Goal: Book appointment/travel/reservation

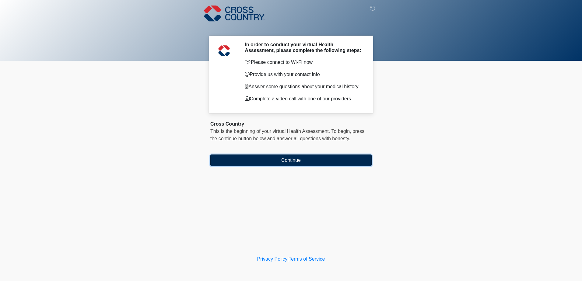
click at [295, 163] on button "Continue" at bounding box center [290, 161] width 161 height 12
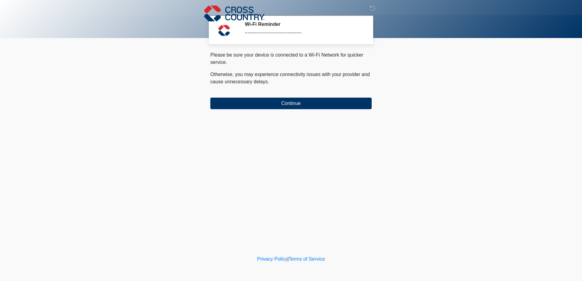
click at [294, 112] on div "‎ ‎ ‎ Wi-Fi Reminder ~~~~~~~~~~~~~~~~~~~~ Please connect to Wi-Fi now Provide u…" at bounding box center [291, 127] width 183 height 242
click at [293, 102] on button "Continue" at bounding box center [290, 104] width 161 height 12
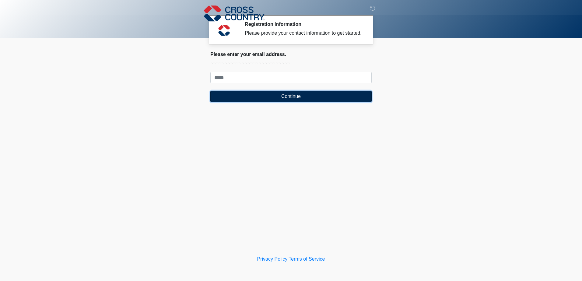
click at [288, 100] on button "Continue" at bounding box center [290, 97] width 161 height 12
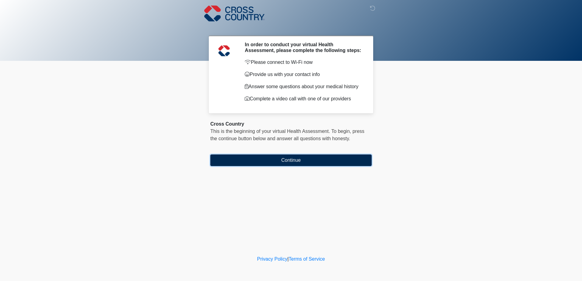
click at [287, 162] on button "Continue" at bounding box center [290, 161] width 161 height 12
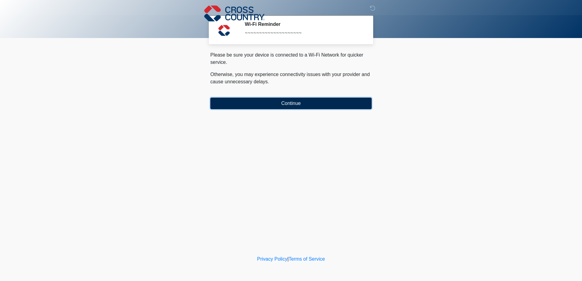
click at [277, 107] on button "Continue" at bounding box center [290, 104] width 161 height 12
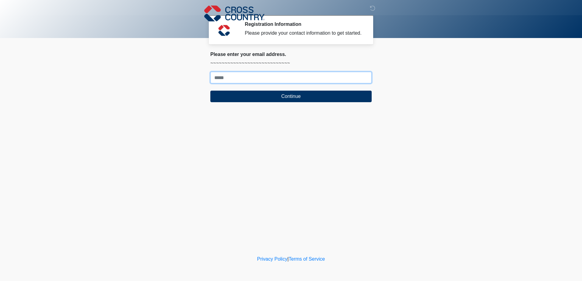
click at [271, 80] on input "Where should we email your response?" at bounding box center [290, 78] width 161 height 12
paste input "**********"
type input "**********"
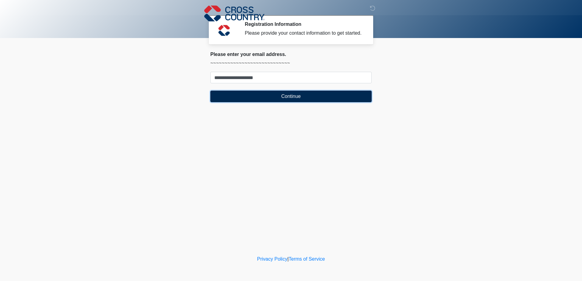
click at [269, 98] on button "Continue" at bounding box center [290, 97] width 161 height 12
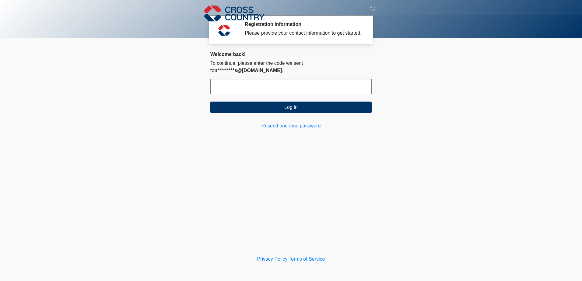
click at [263, 84] on input "text" at bounding box center [290, 86] width 161 height 15
click at [297, 79] on input "text" at bounding box center [290, 86] width 161 height 15
click at [293, 81] on input "text" at bounding box center [290, 86] width 161 height 15
type input "******"
click at [210, 102] on button "Log in" at bounding box center [290, 108] width 161 height 12
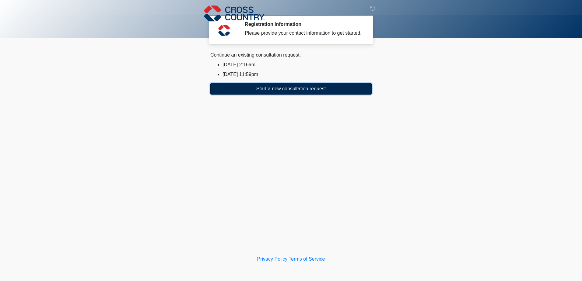
click at [291, 88] on button "Start a new consultation request" at bounding box center [290, 89] width 161 height 12
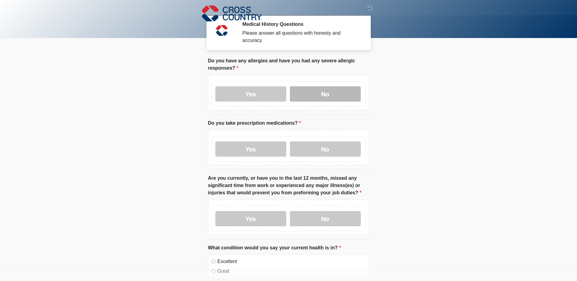
click at [322, 87] on label "No" at bounding box center [325, 93] width 71 height 15
click at [253, 141] on label "Yes" at bounding box center [250, 148] width 71 height 15
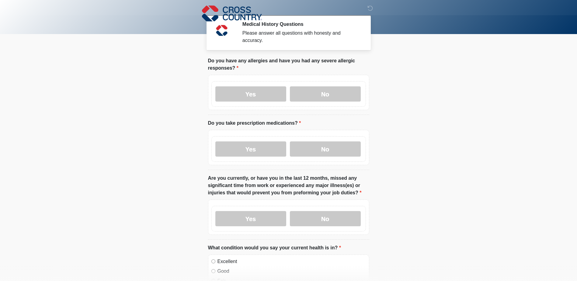
scroll to position [30, 0]
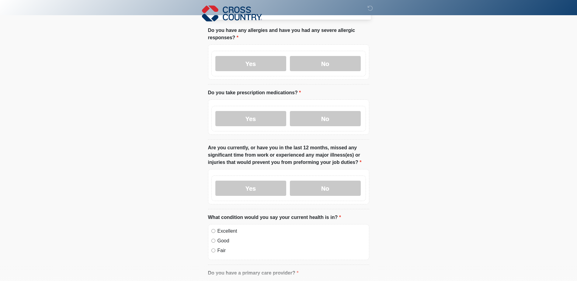
click at [148, 150] on body "‎ ‎ ‎ Medical History Questions Please answer all questions with honesty and ac…" at bounding box center [288, 110] width 577 height 281
click at [312, 181] on label "No" at bounding box center [325, 188] width 71 height 15
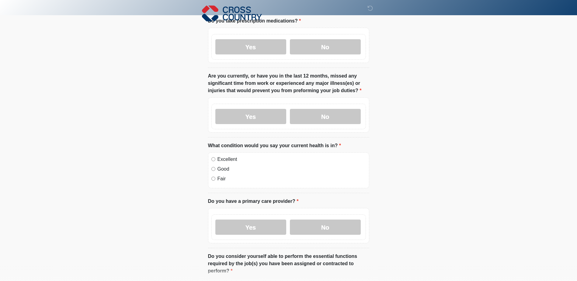
scroll to position [122, 0]
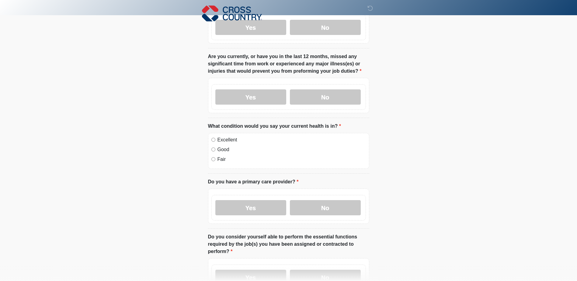
click at [422, 137] on body "‎ ‎ ‎ Medical History Questions Please answer all questions with honesty and ac…" at bounding box center [288, 18] width 577 height 281
click at [225, 146] on label "Good" at bounding box center [292, 149] width 148 height 7
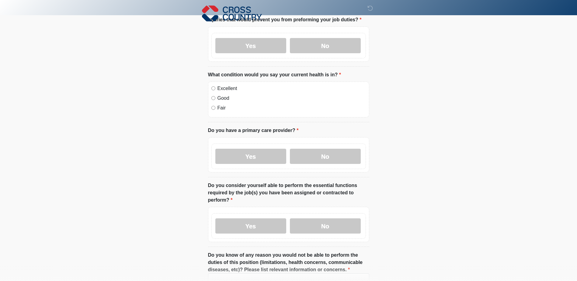
scroll to position [183, 0]
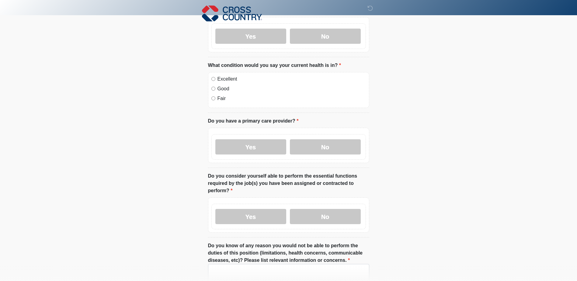
click at [239, 142] on label "Yes" at bounding box center [250, 146] width 71 height 15
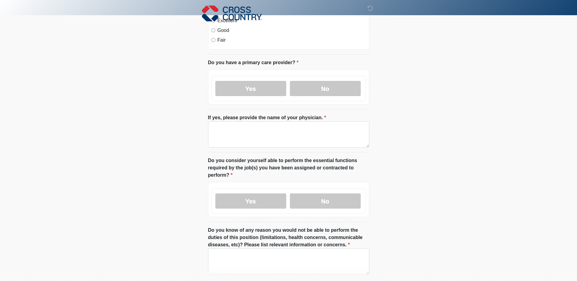
scroll to position [243, 0]
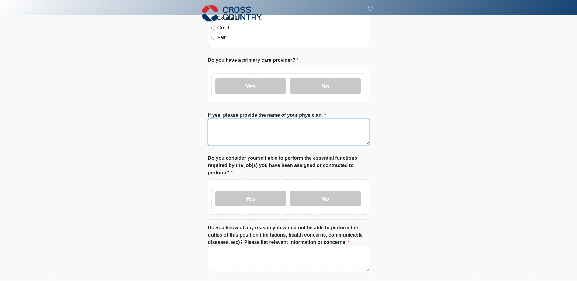
click at [256, 128] on textarea "If yes, please provide the name of your physician." at bounding box center [288, 132] width 161 height 26
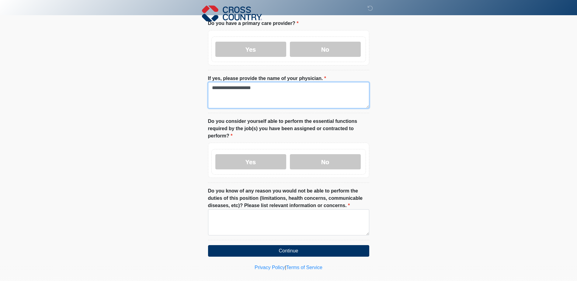
scroll to position [283, 0]
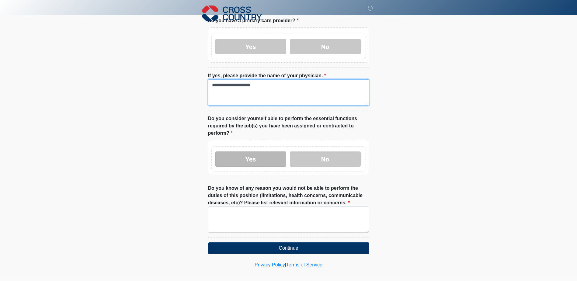
type textarea "**********"
click at [255, 153] on label "Yes" at bounding box center [250, 159] width 71 height 15
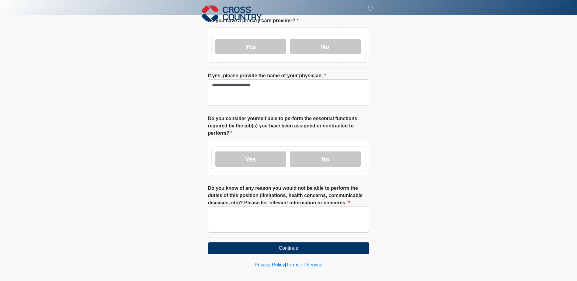
drag, startPoint x: 543, startPoint y: 144, endPoint x: 500, endPoint y: 146, distance: 42.3
click at [270, 224] on textarea "Do you know of any reason you would not be able to perform the duties of this p…" at bounding box center [288, 220] width 161 height 26
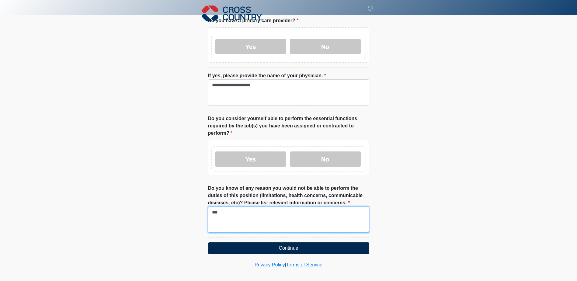
type textarea "***"
click at [295, 242] on button "Continue" at bounding box center [288, 248] width 161 height 12
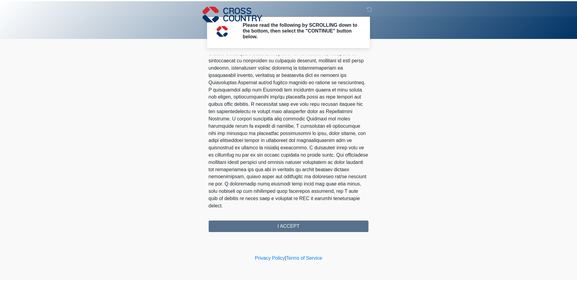
scroll to position [327, 0]
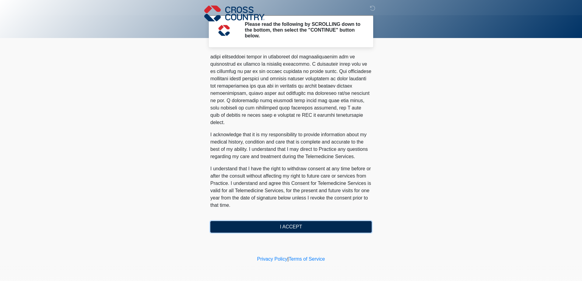
click at [276, 229] on button "I ACCEPT" at bounding box center [290, 227] width 161 height 12
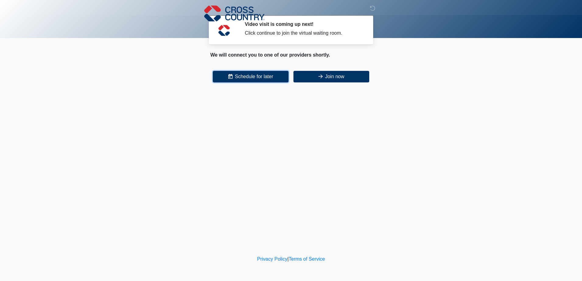
click at [267, 77] on button "Schedule for later" at bounding box center [251, 77] width 76 height 12
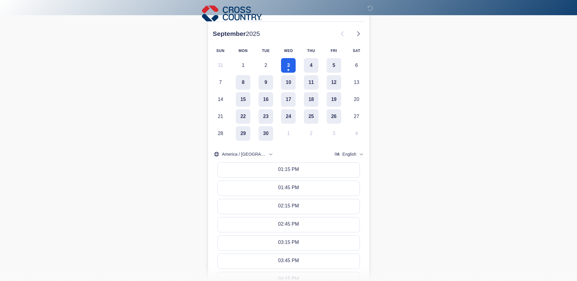
scroll to position [0, 0]
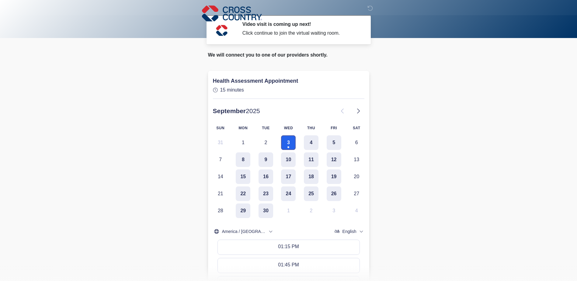
click at [286, 140] on button "3" at bounding box center [288, 142] width 15 height 15
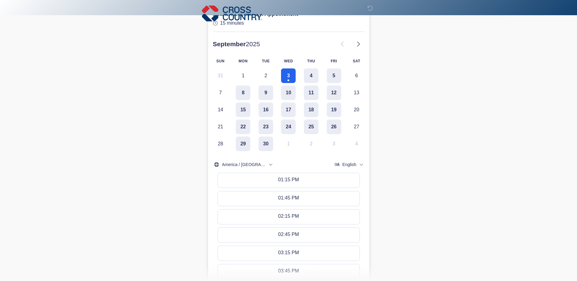
scroll to position [61, 0]
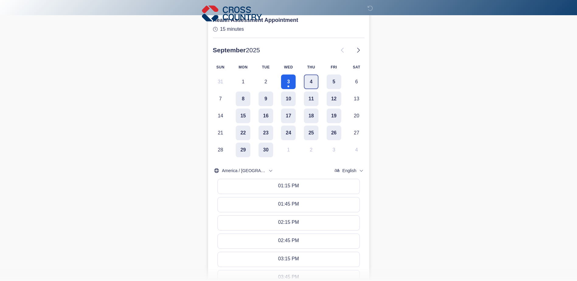
click at [314, 79] on button "4" at bounding box center [311, 82] width 15 height 15
click at [452, 86] on body "‎ ‎ ‎ Video visit is coming up next! Click continue to join the virtual waiting…" at bounding box center [288, 79] width 577 height 281
click at [332, 84] on button "5" at bounding box center [334, 82] width 15 height 15
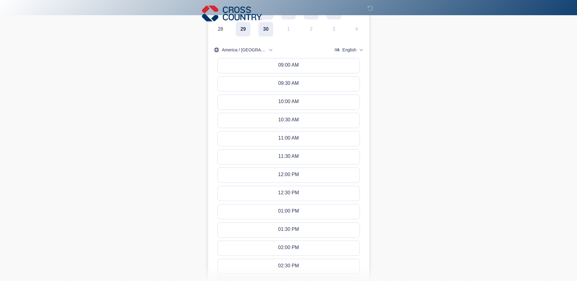
scroll to position [181, 0]
click at [304, 103] on div "10:00 AM - 10:15 AM" at bounding box center [288, 102] width 45 height 7
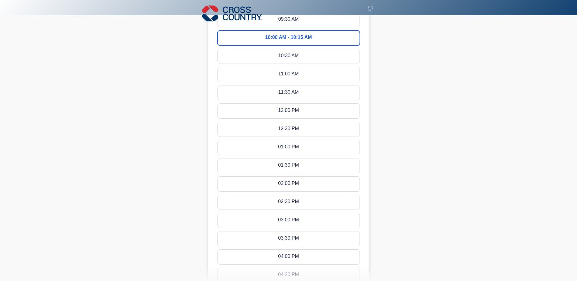
scroll to position [326, 0]
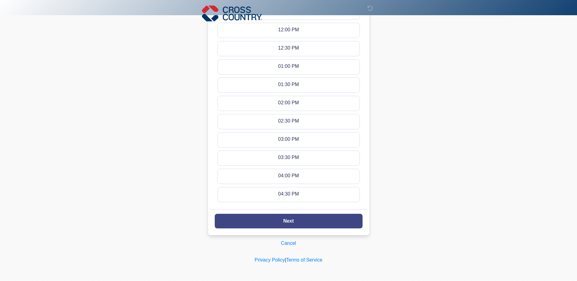
click at [305, 219] on button "Next" at bounding box center [289, 221] width 148 height 15
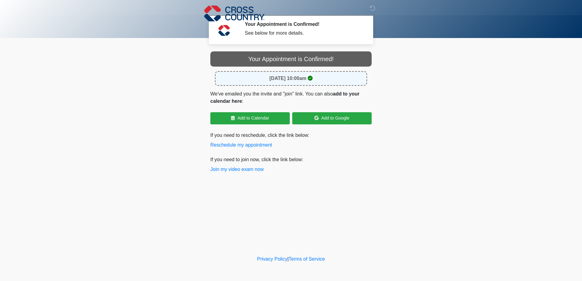
drag, startPoint x: 383, startPoint y: 185, endPoint x: 516, endPoint y: 107, distance: 153.4
click at [516, 107] on body "‎ ‎ ‎ Your Appointment is Confirmed! See below for more details. Please connect…" at bounding box center [291, 140] width 582 height 281
